Goal: Task Accomplishment & Management: Use online tool/utility

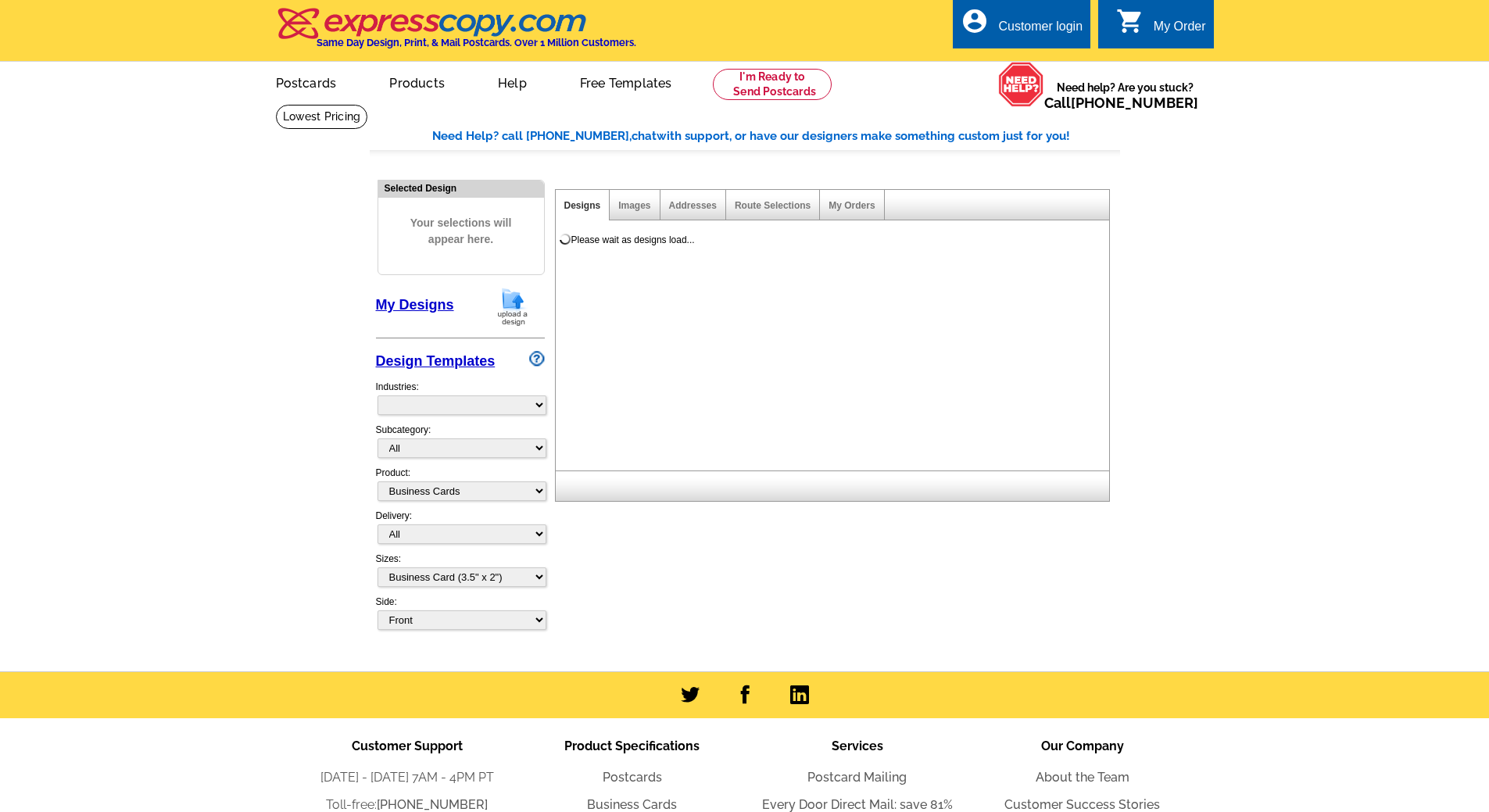
select select "3"
select select "5"
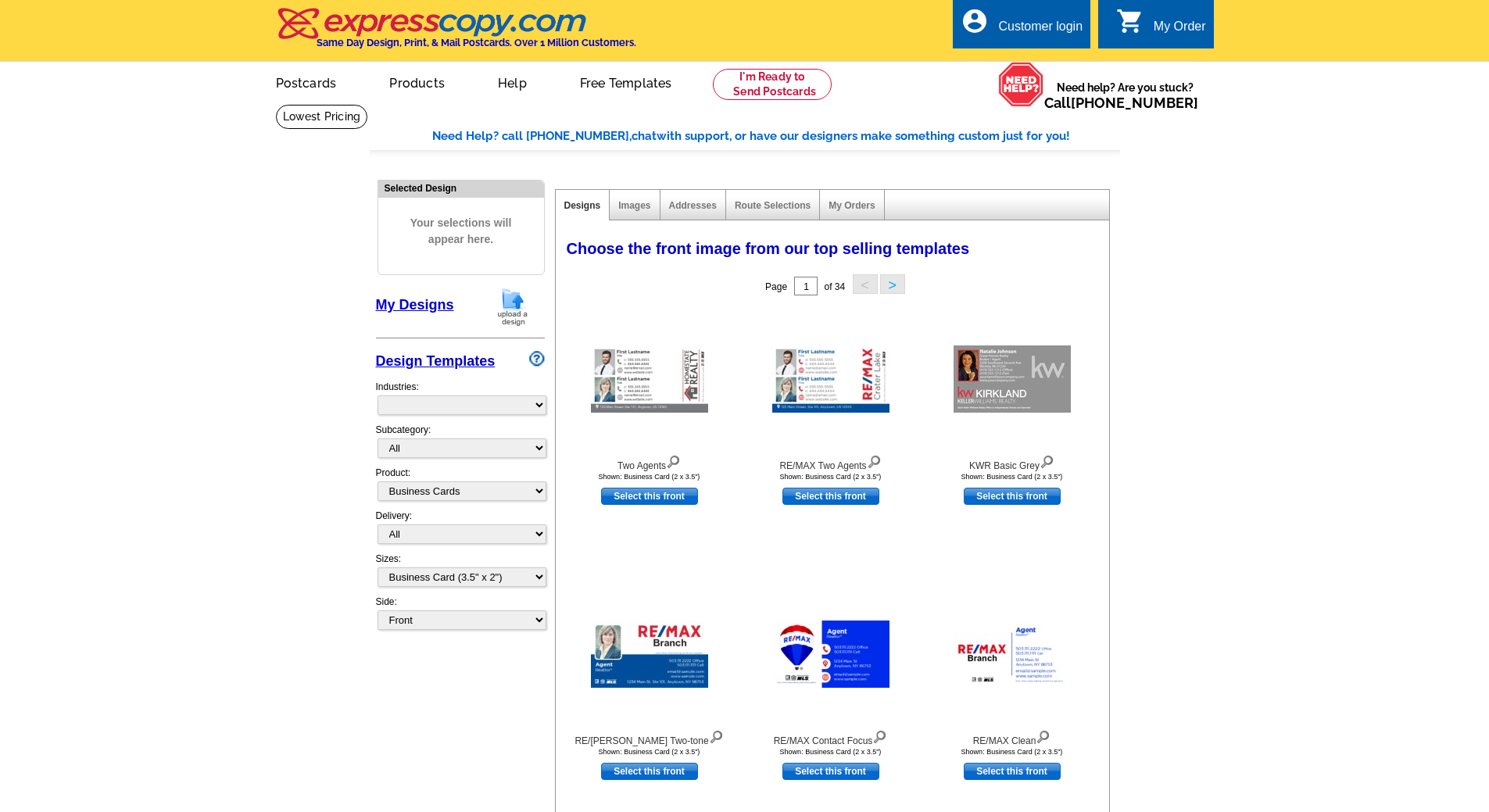
select select "973"
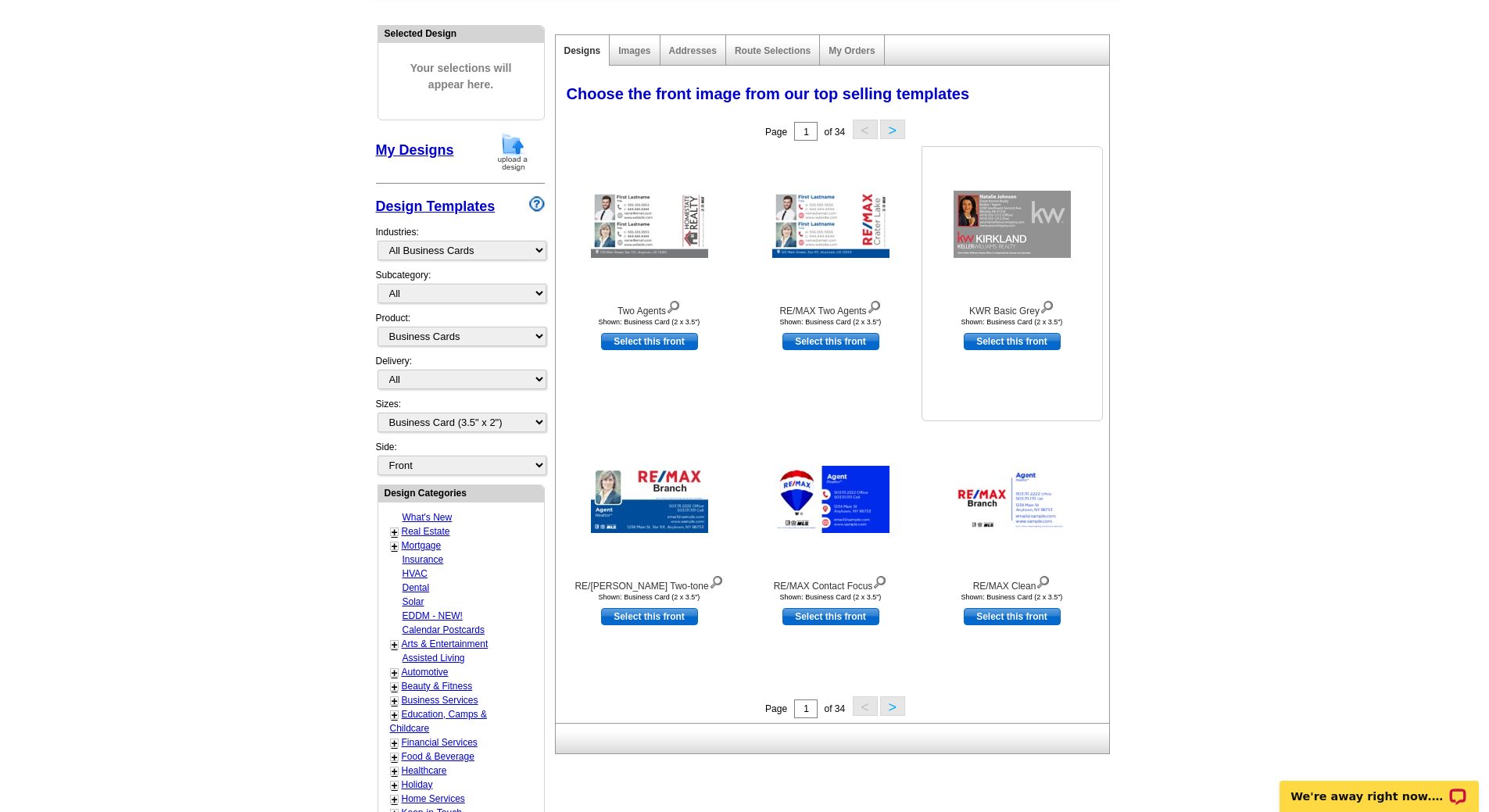
scroll to position [157, 0]
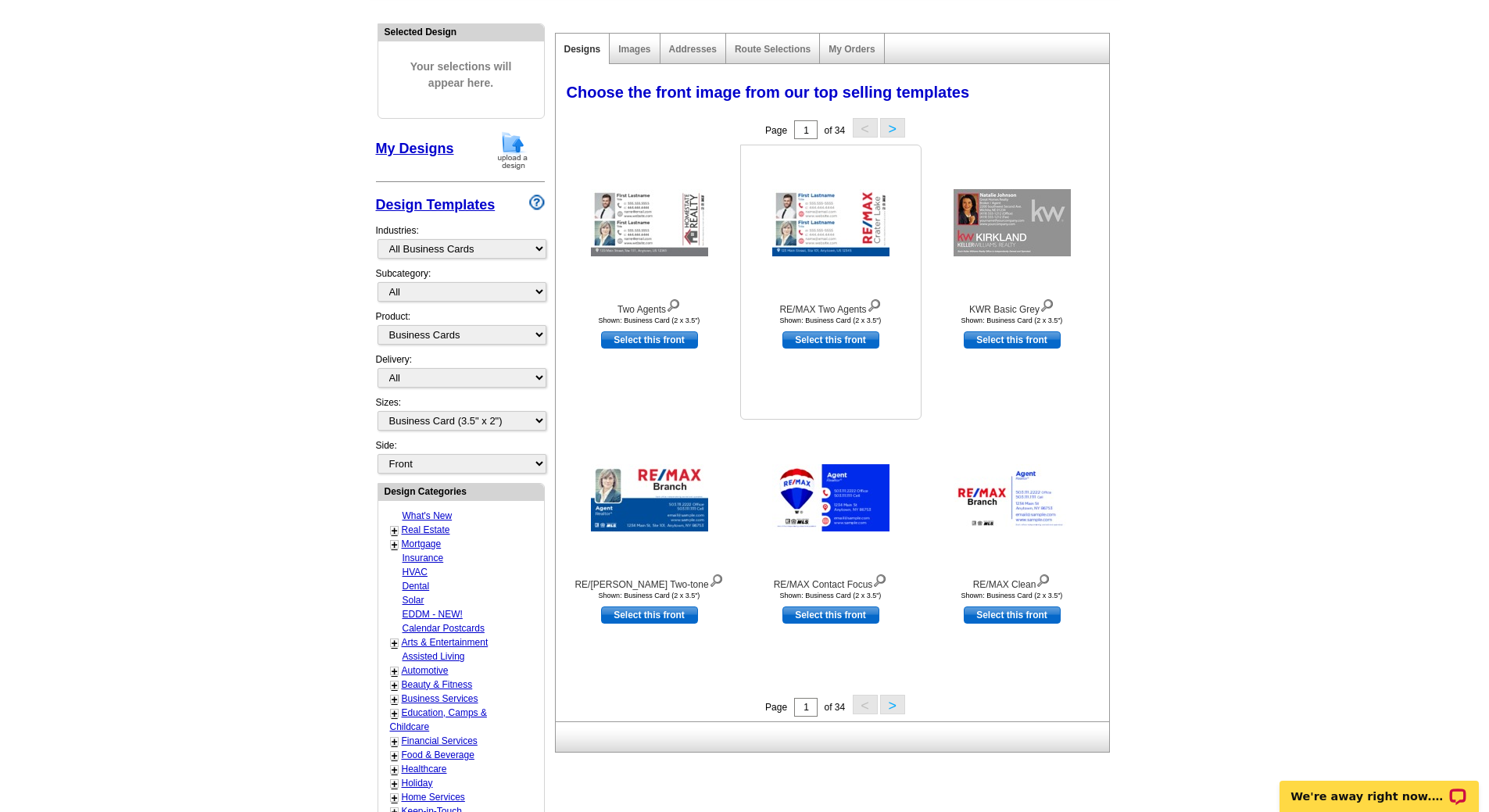
click at [842, 218] on img at bounding box center [831, 222] width 118 height 67
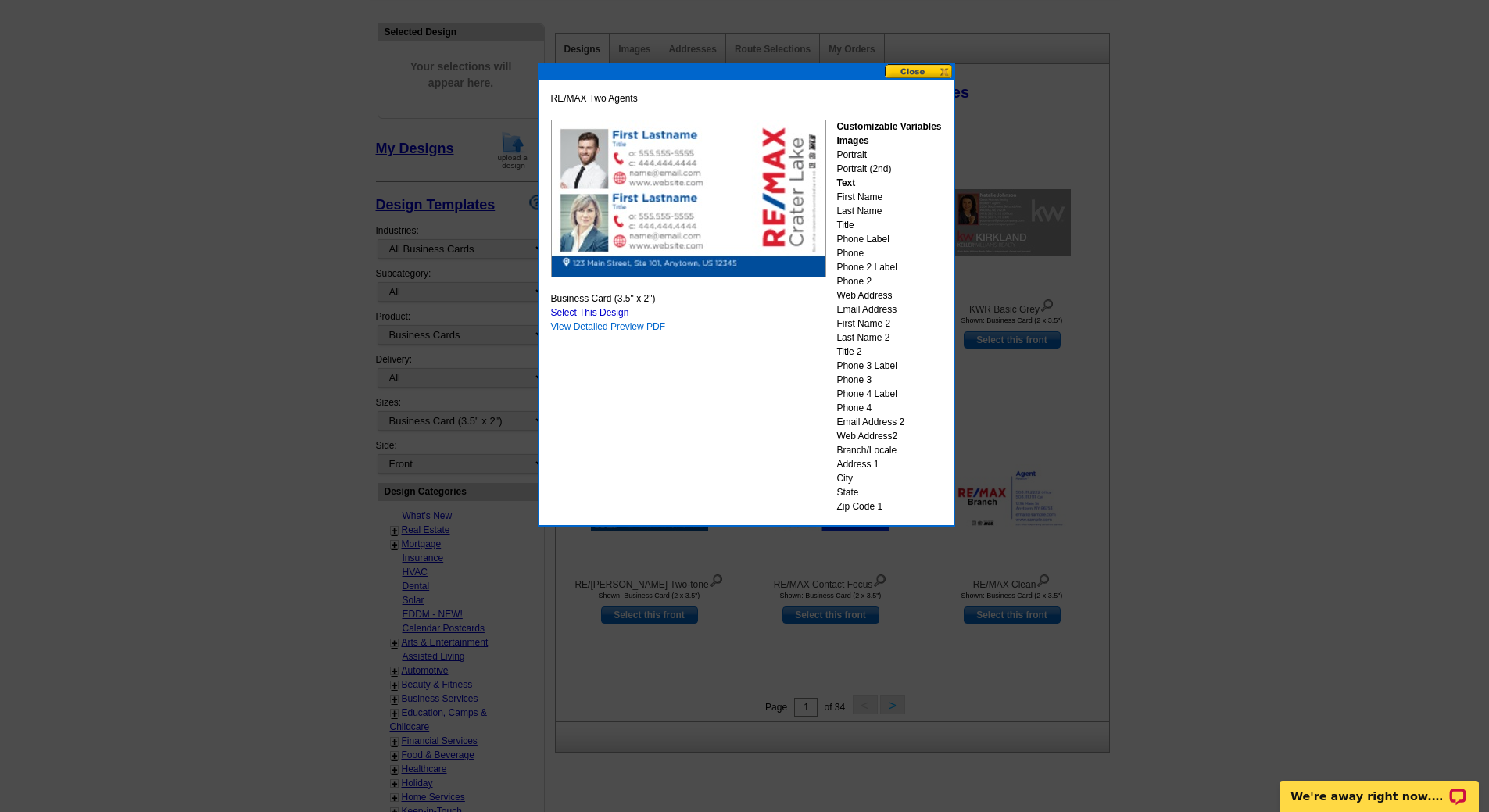
click at [647, 331] on link "View Detailed Preview PDF" at bounding box center [609, 326] width 115 height 11
click at [939, 71] on button at bounding box center [919, 71] width 69 height 15
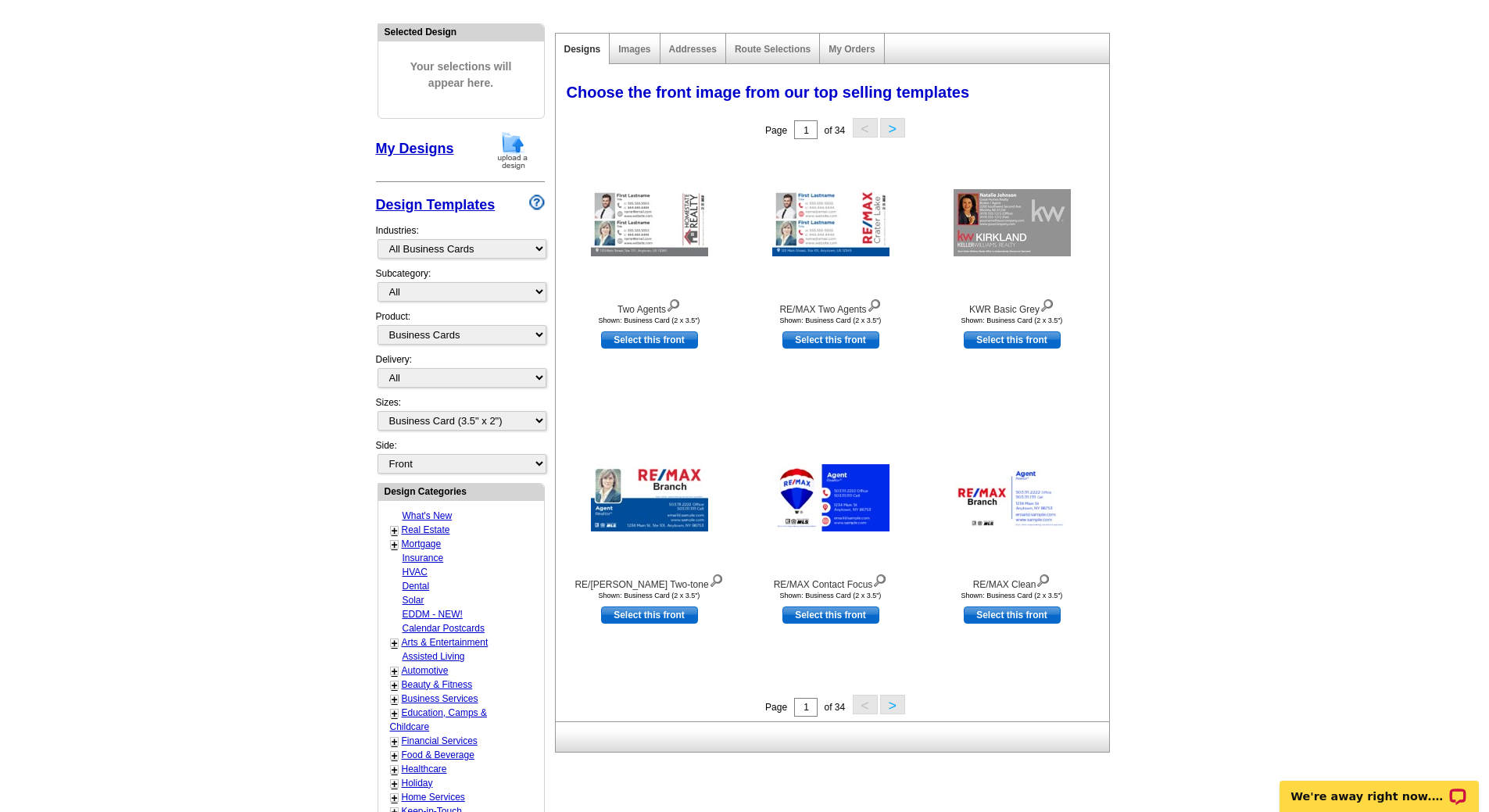
click at [888, 708] on button ">" at bounding box center [893, 704] width 25 height 19
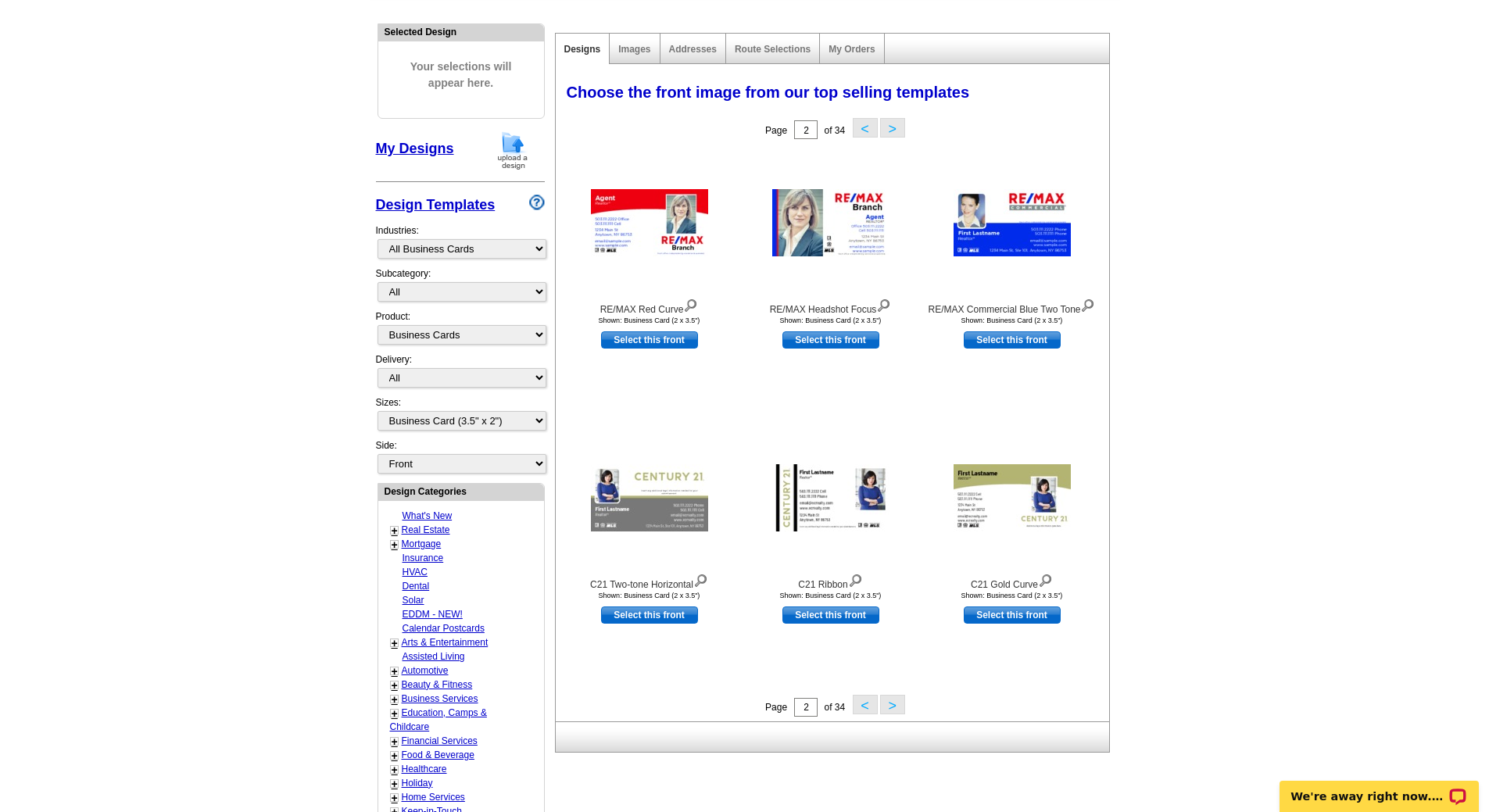
click at [889, 704] on button ">" at bounding box center [893, 704] width 25 height 19
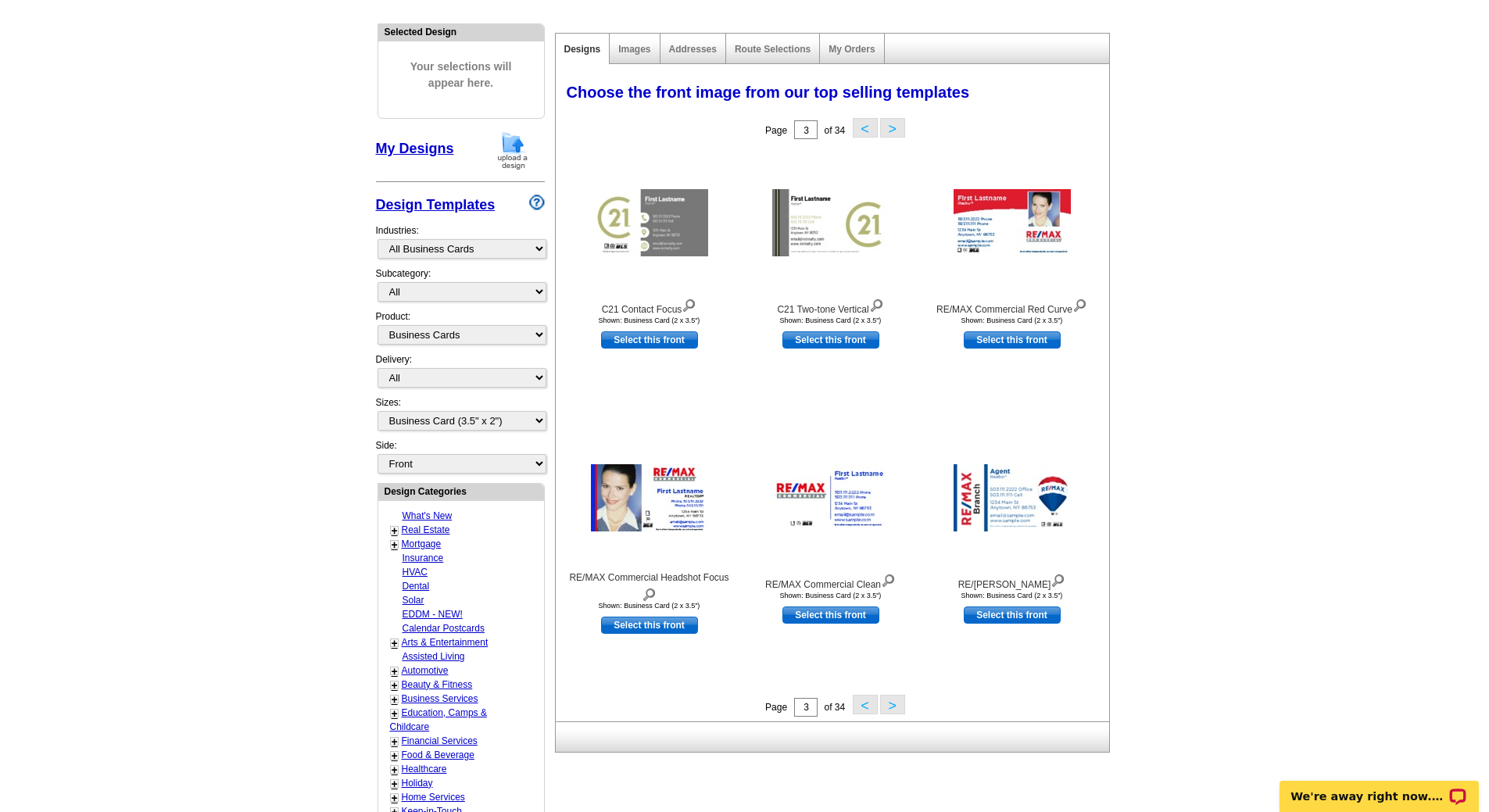
click at [889, 704] on button ">" at bounding box center [893, 704] width 25 height 19
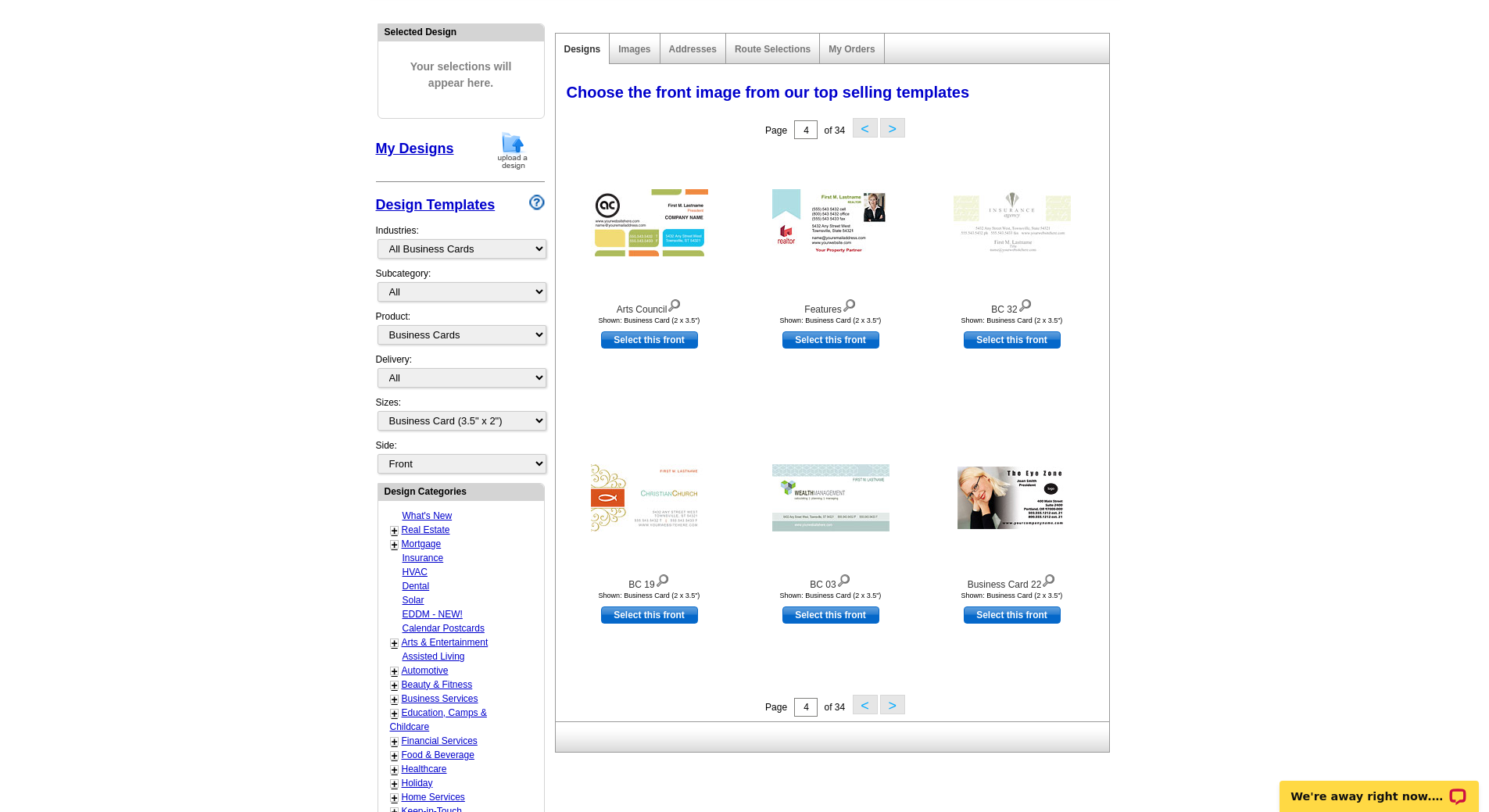
click at [891, 710] on button ">" at bounding box center [893, 704] width 25 height 19
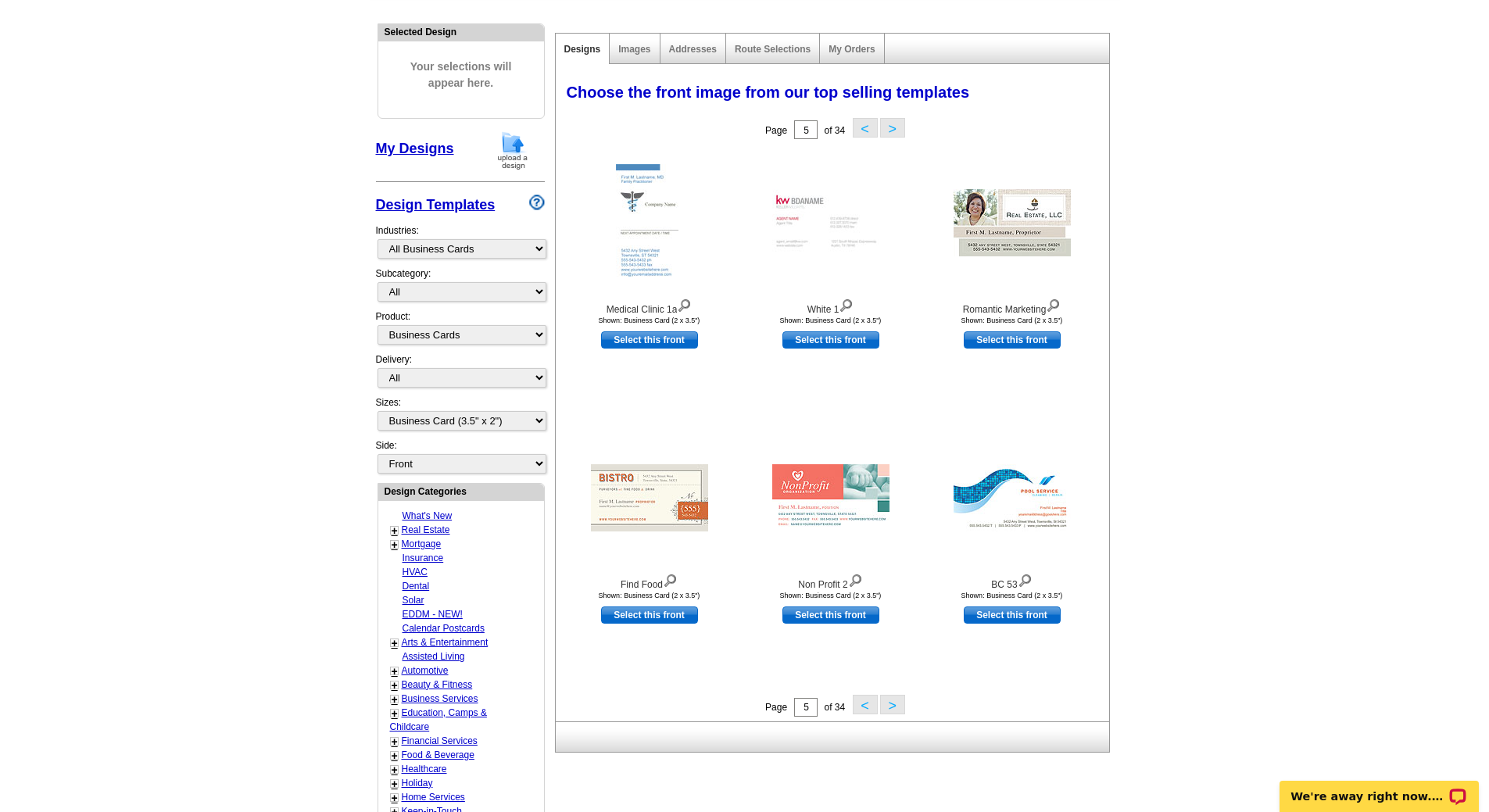
click at [898, 702] on button ">" at bounding box center [893, 704] width 25 height 19
